Goal: Information Seeking & Learning: Check status

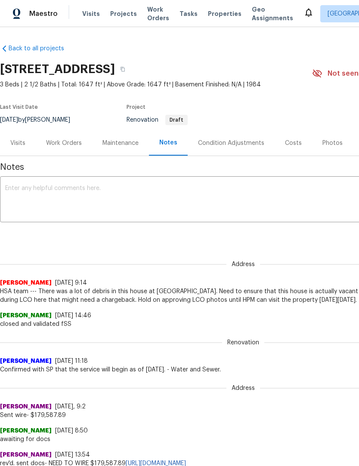
click at [213, 15] on span "Properties" at bounding box center [225, 13] width 34 height 9
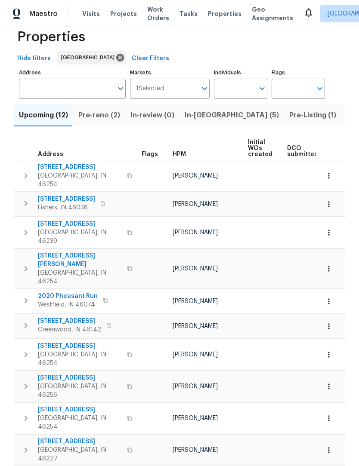
click at [25, 201] on icon "button" at bounding box center [26, 203] width 10 height 10
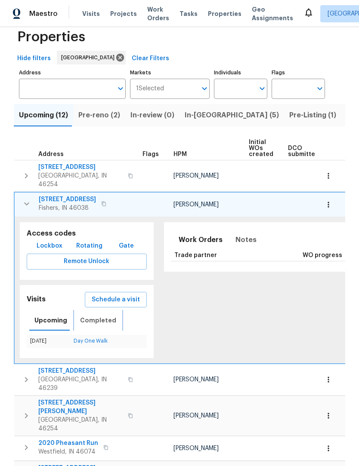
click at [98, 316] on span "Completed" at bounding box center [98, 320] width 36 height 11
click at [102, 339] on link "In-Person Walkthrough" at bounding box center [90, 341] width 54 height 5
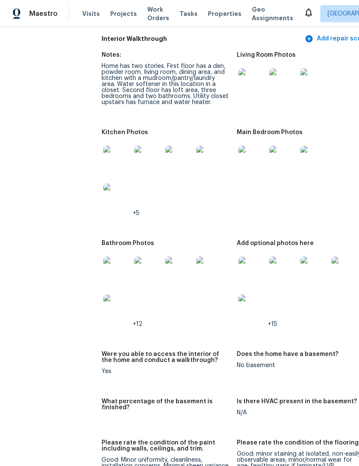
scroll to position [1030, 3]
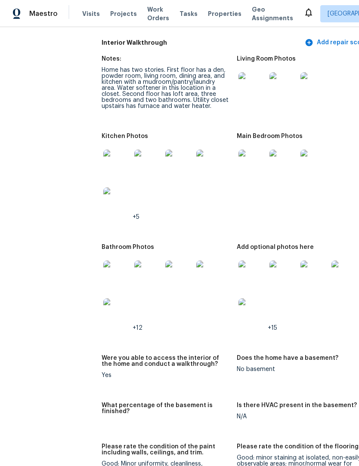
click at [238, 266] on img at bounding box center [252, 275] width 28 height 28
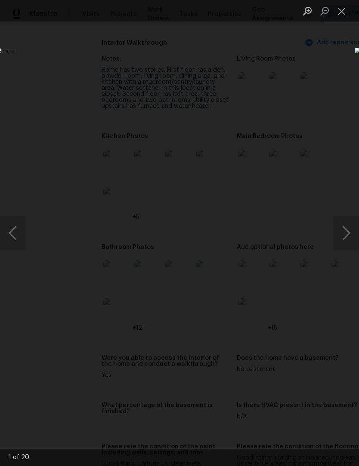
click at [343, 234] on button "Next image" at bounding box center [346, 233] width 26 height 34
click at [348, 231] on button "Next image" at bounding box center [346, 233] width 26 height 34
click at [344, 234] on button "Next image" at bounding box center [346, 233] width 26 height 34
click at [343, 228] on button "Next image" at bounding box center [346, 233] width 26 height 34
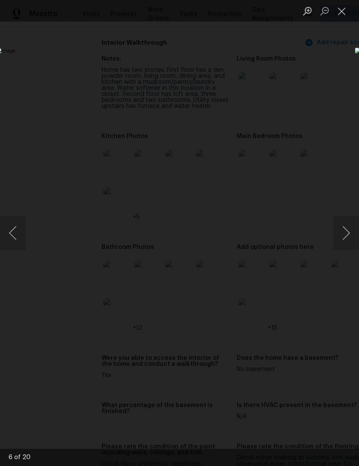
click at [344, 230] on button "Next image" at bounding box center [346, 233] width 26 height 34
click at [342, 229] on button "Next image" at bounding box center [346, 233] width 26 height 34
click at [340, 230] on button "Next image" at bounding box center [346, 233] width 26 height 34
click at [343, 233] on button "Next image" at bounding box center [346, 233] width 26 height 34
click at [344, 233] on button "Next image" at bounding box center [346, 233] width 26 height 34
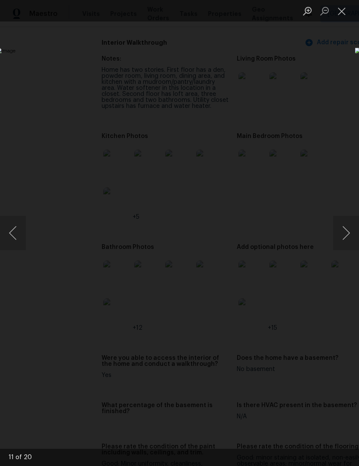
click at [343, 235] on button "Next image" at bounding box center [346, 233] width 26 height 34
click at [345, 232] on button "Next image" at bounding box center [346, 233] width 26 height 34
click at [343, 11] on button "Close lightbox" at bounding box center [341, 10] width 17 height 15
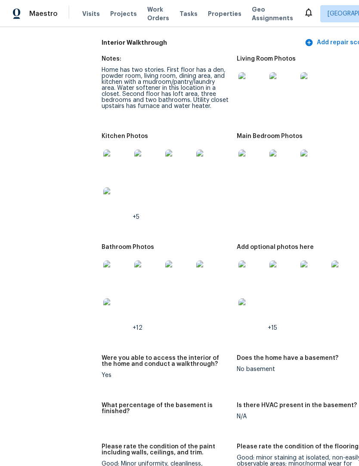
click at [103, 153] on img at bounding box center [117, 164] width 28 height 28
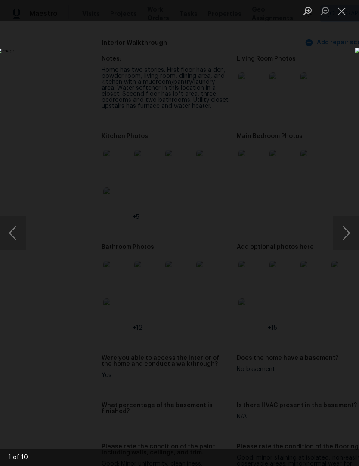
click at [346, 234] on button "Next image" at bounding box center [346, 233] width 26 height 34
click at [346, 235] on button "Next image" at bounding box center [346, 233] width 26 height 34
click at [344, 229] on button "Next image" at bounding box center [346, 233] width 26 height 34
click at [345, 234] on button "Next image" at bounding box center [346, 233] width 26 height 34
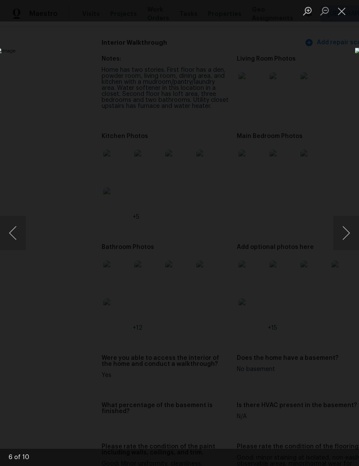
click at [346, 234] on button "Next image" at bounding box center [346, 233] width 26 height 34
click at [341, 10] on button "Close lightbox" at bounding box center [341, 10] width 17 height 15
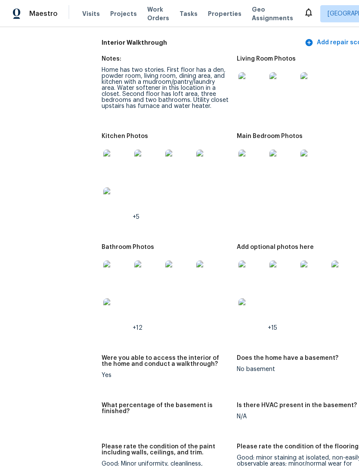
click at [214, 17] on span "Properties" at bounding box center [225, 13] width 34 height 9
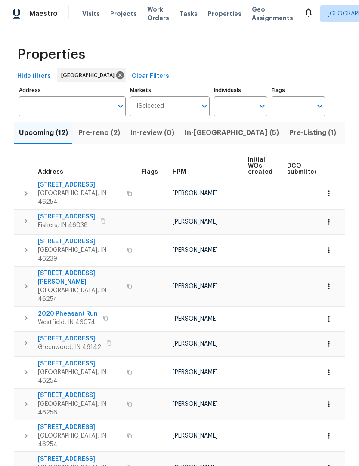
click at [24, 281] on icon "button" at bounding box center [26, 286] width 10 height 10
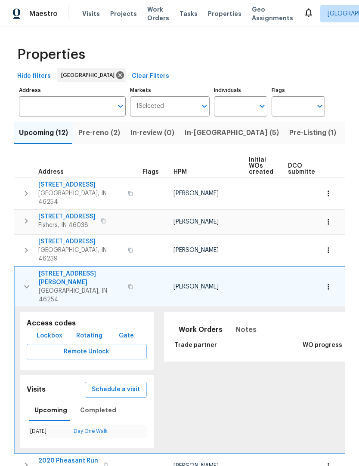
click at [29, 282] on icon "button" at bounding box center [27, 287] width 10 height 10
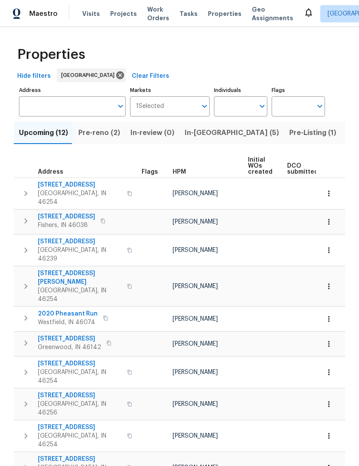
click at [346, 137] on span "Listed (37)" at bounding box center [364, 133] width 37 height 12
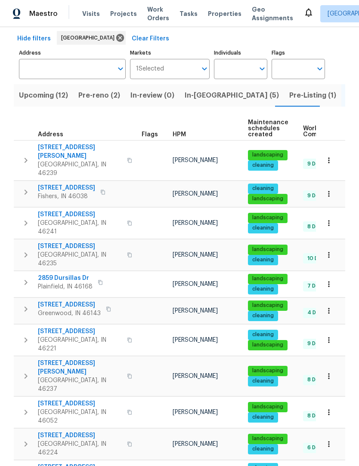
scroll to position [37, 0]
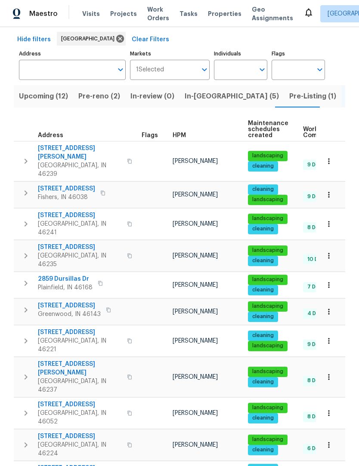
click at [203, 103] on button "In-[GEOGRAPHIC_DATA] (5)" at bounding box center [231, 96] width 105 height 22
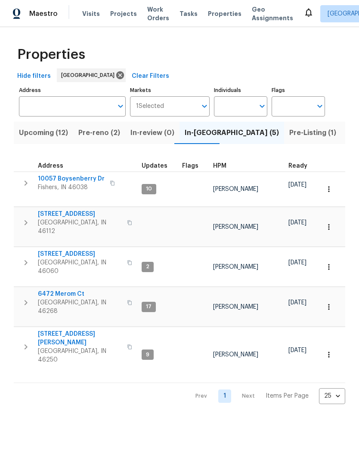
click at [346, 139] on span "Listed (37)" at bounding box center [364, 133] width 37 height 12
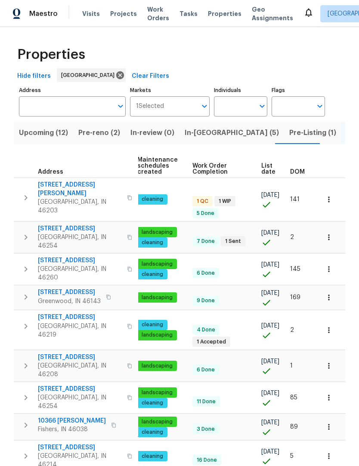
scroll to position [0, 125]
click at [265, 170] on span "List date" at bounding box center [268, 169] width 14 height 12
